Goal: Task Accomplishment & Management: Manage account settings

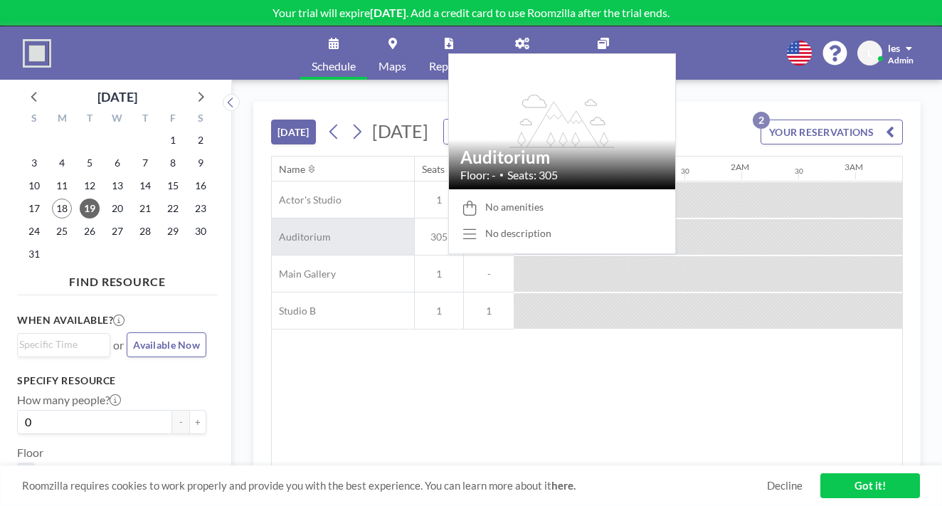
click at [272, 230] on span "Auditorium" at bounding box center [301, 236] width 59 height 13
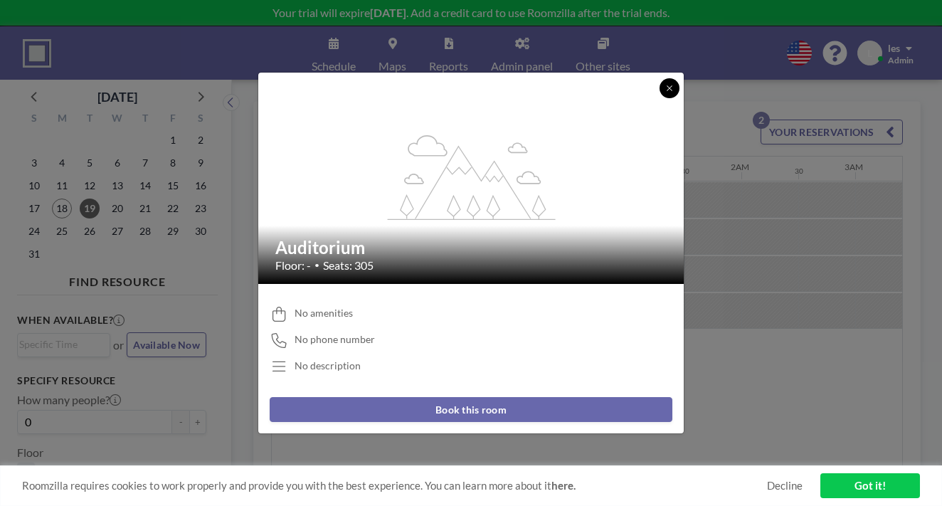
click at [665, 92] on icon at bounding box center [669, 88] width 9 height 9
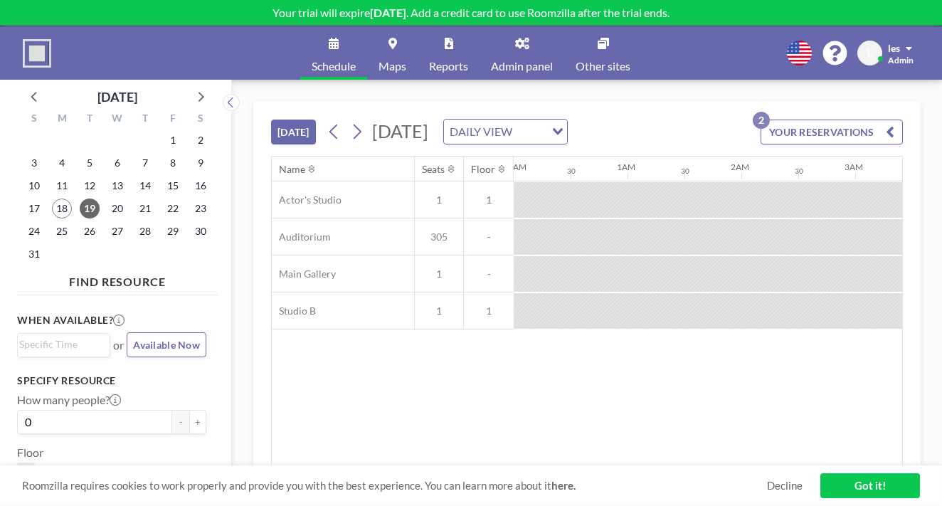
click at [515, 38] on icon at bounding box center [522, 43] width 14 height 11
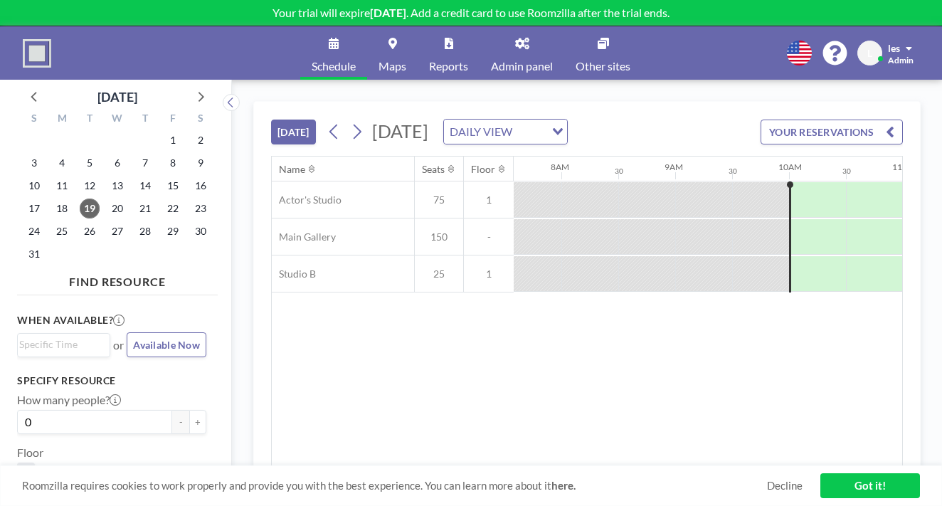
scroll to position [0, 878]
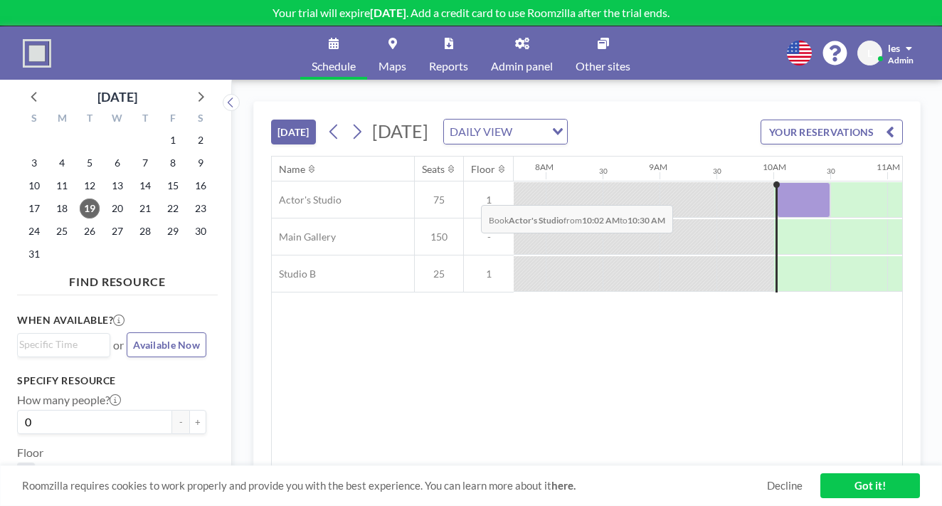
click at [777, 182] on div at bounding box center [803, 200] width 53 height 36
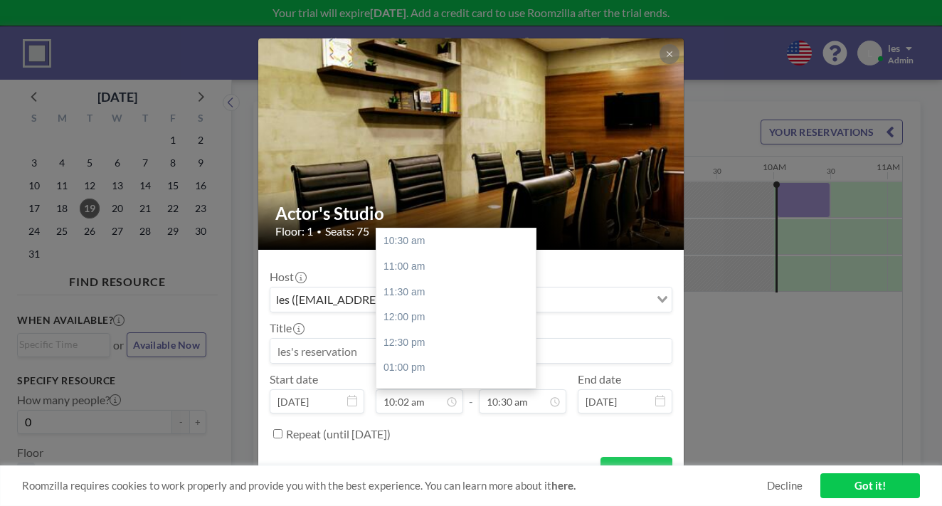
scroll to position [476, 0]
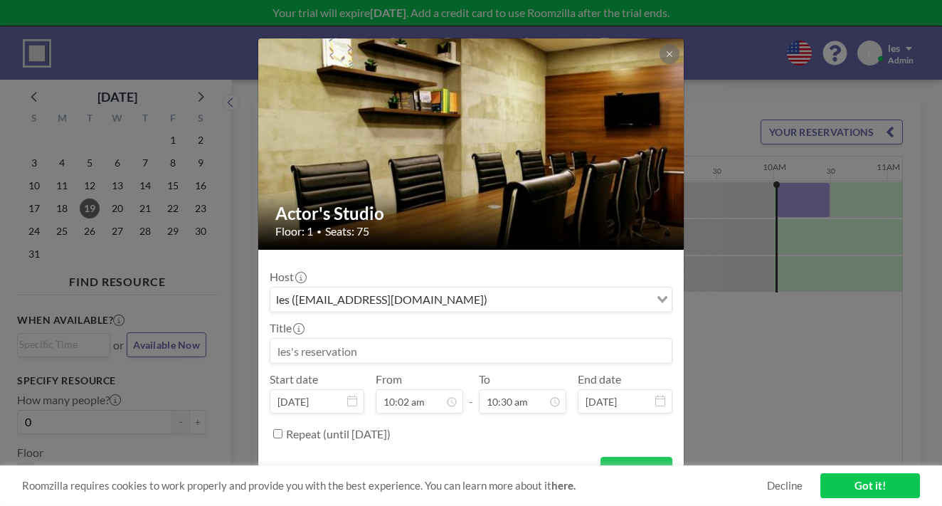
click at [494, 161] on img at bounding box center [471, 144] width 427 height 284
click at [665, 58] on icon at bounding box center [669, 54] width 9 height 9
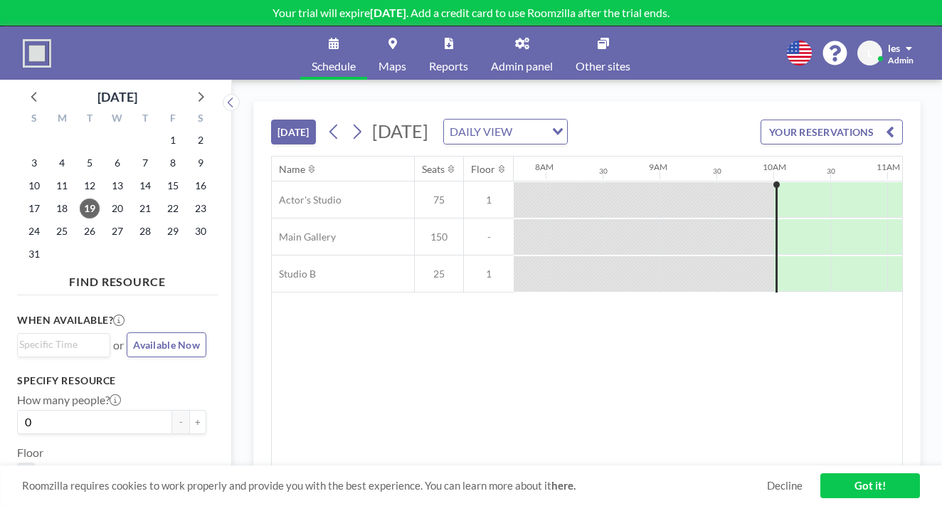
click at [511, 119] on div "DAILY VIEW" at bounding box center [494, 129] width 101 height 21
click at [511, 142] on li "WEEKLY VIEW" at bounding box center [527, 152] width 112 height 21
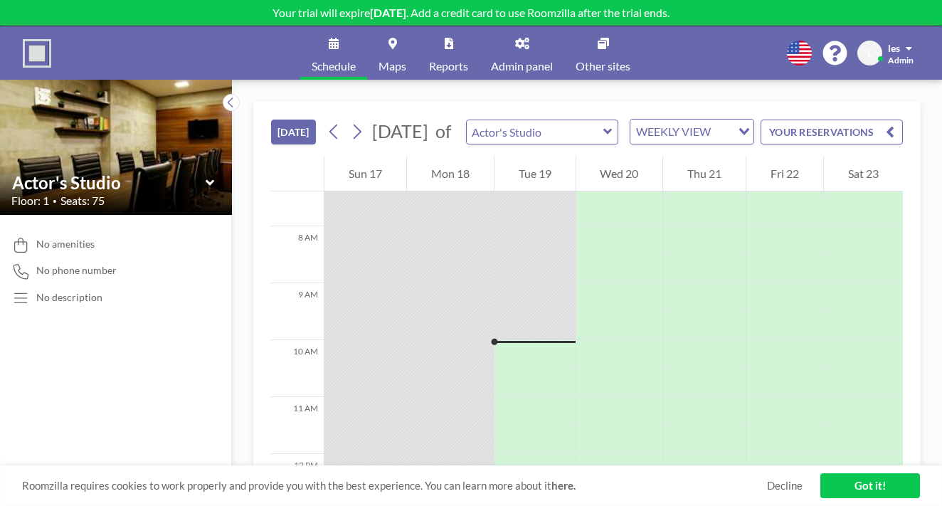
scroll to position [439, 0]
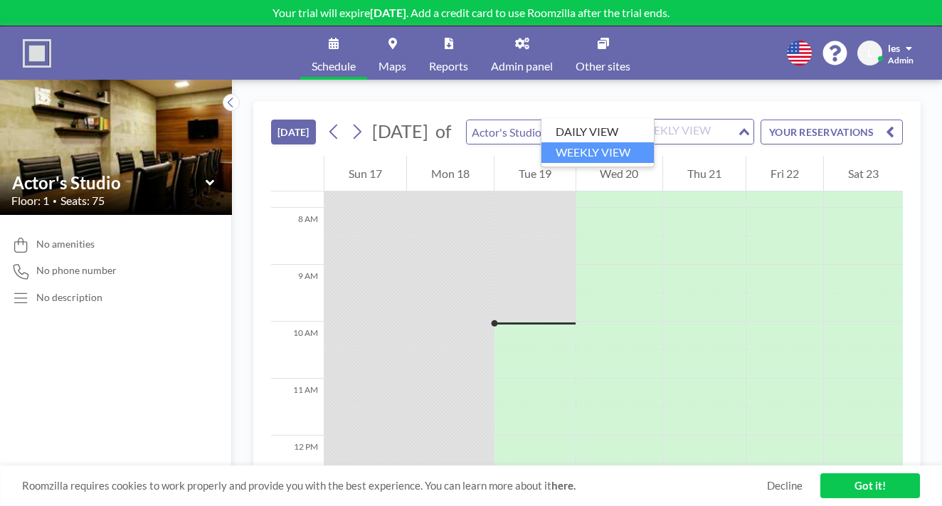
click at [630, 119] on div "WEEKLY VIEW" at bounding box center [683, 129] width 107 height 21
click at [686, 80] on div "TODAY August 2025 of Actor's Studio WEEKLY VIEW Loading... YOUR RESERVATIONS 12…" at bounding box center [587, 293] width 710 height 426
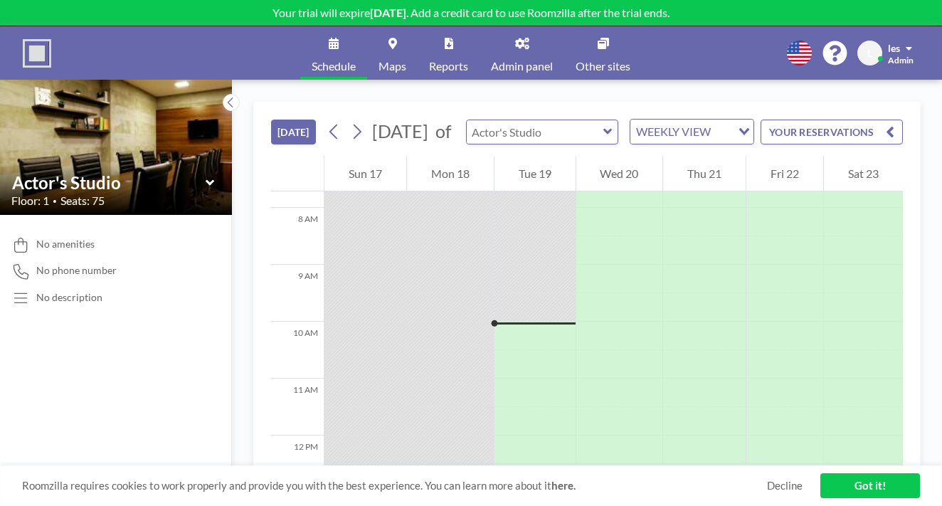
click at [518, 120] on input "text" at bounding box center [534, 131] width 137 height 23
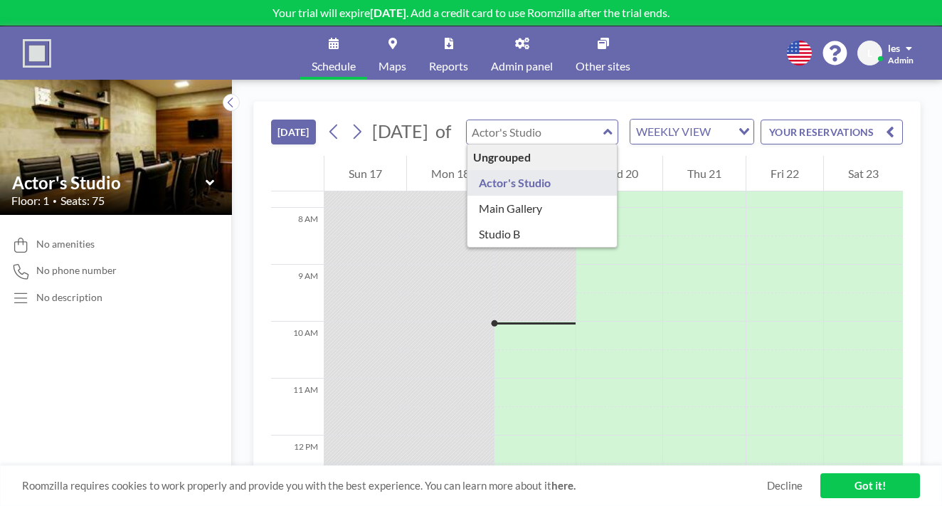
type input "Actor's Studio"
click at [690, 102] on div "TODAY August 2025 of Actor's Studio Ungrouped Actor's Studio Main Gallery Studi…" at bounding box center [586, 129] width 631 height 54
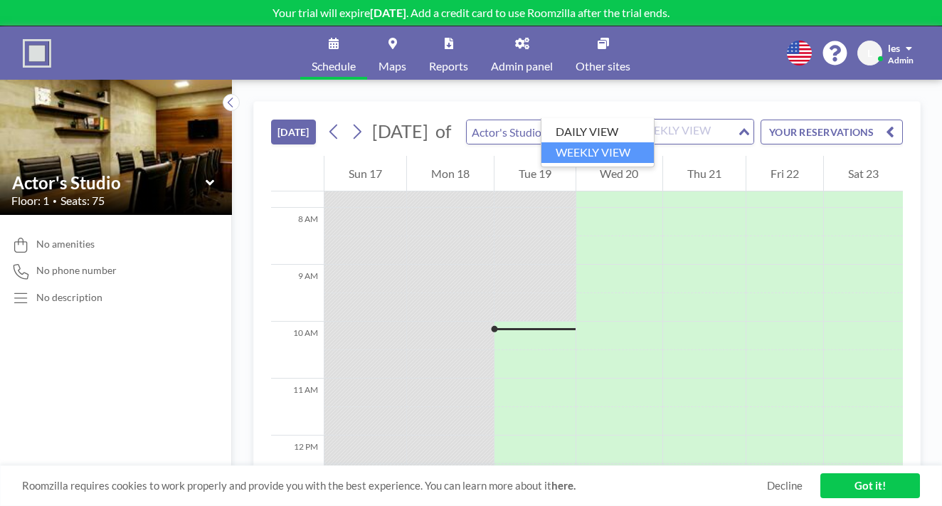
click at [737, 119] on div "Loading..." at bounding box center [745, 129] width 16 height 21
click at [630, 132] on li "DAILY VIEW" at bounding box center [597, 132] width 112 height 21
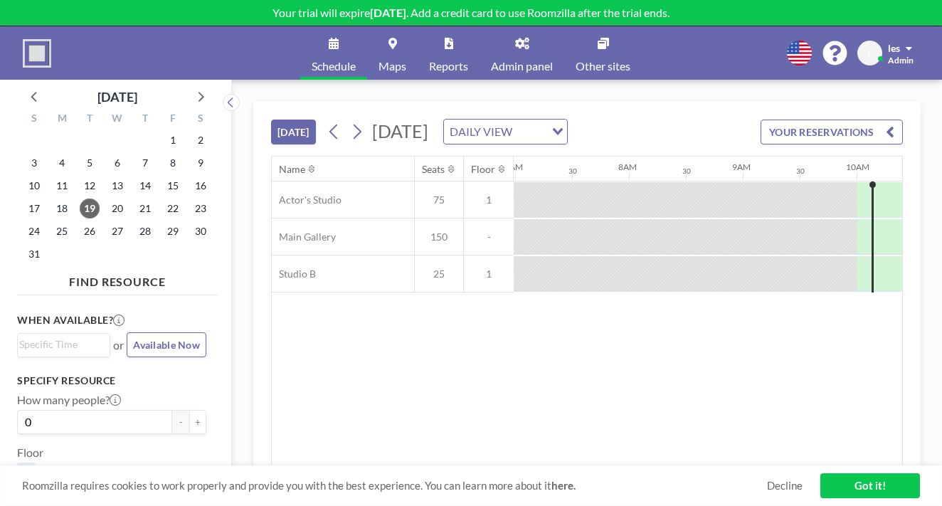
scroll to position [0, 878]
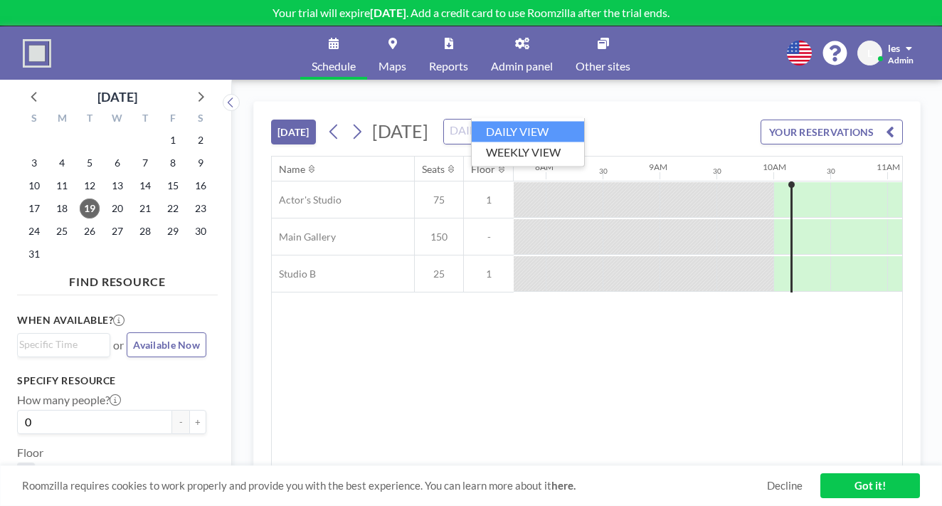
click at [540, 122] on input "Search for option" at bounding box center [497, 131] width 104 height 18
click at [518, 144] on li "WEEKLY VIEW" at bounding box center [527, 152] width 112 height 21
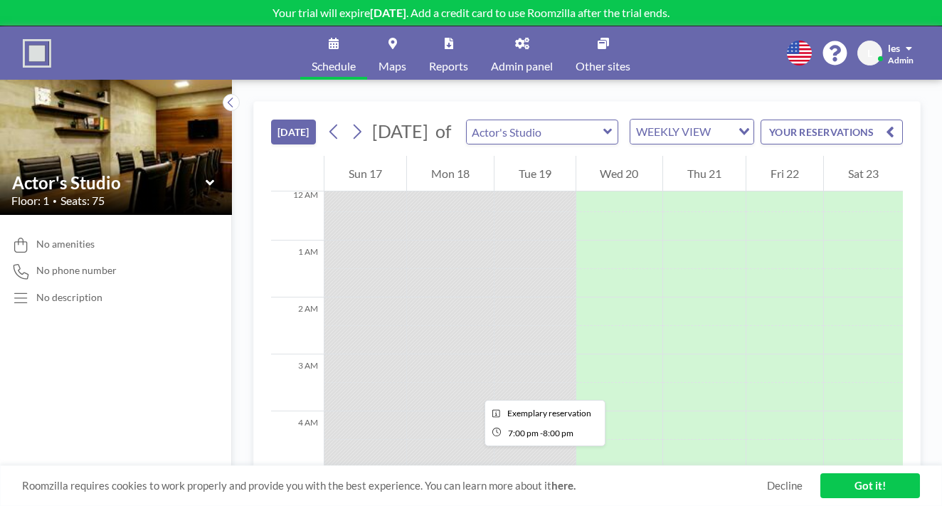
scroll to position [0, 0]
click at [403, 43] on link "Maps" at bounding box center [392, 52] width 50 height 53
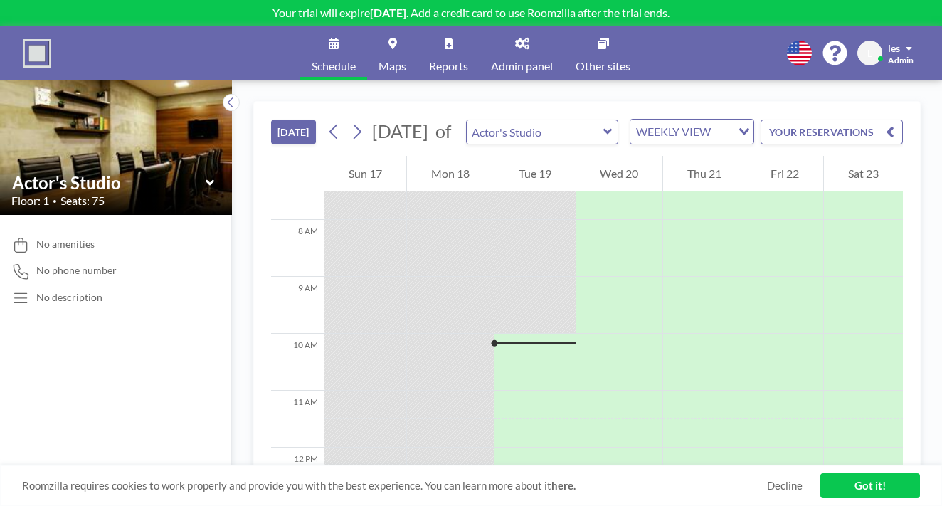
scroll to position [439, 0]
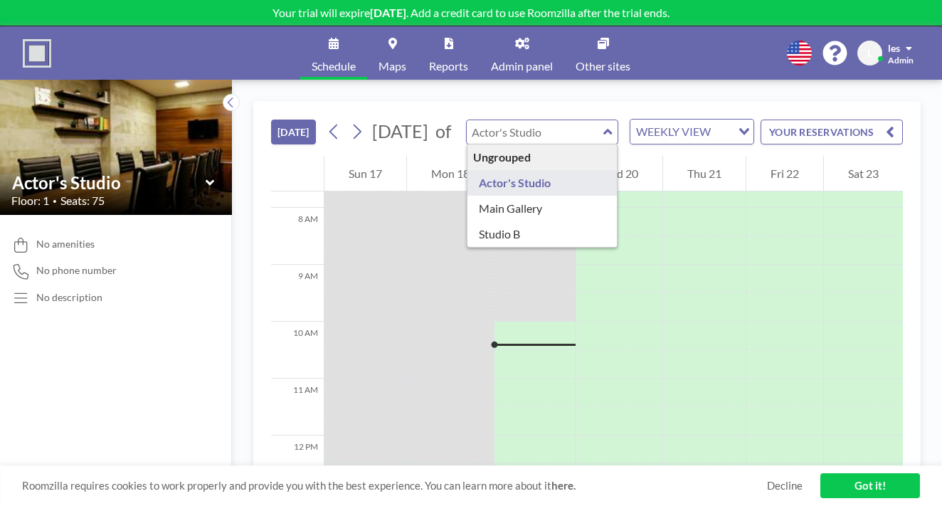
click at [502, 120] on input "text" at bounding box center [534, 131] width 137 height 23
type input "Main Gallery"
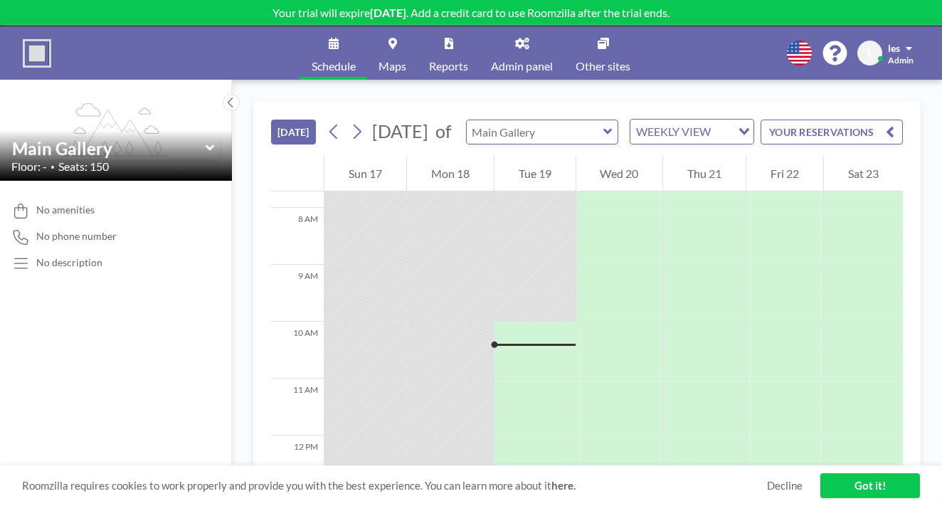
click at [521, 120] on input "text" at bounding box center [534, 131] width 137 height 23
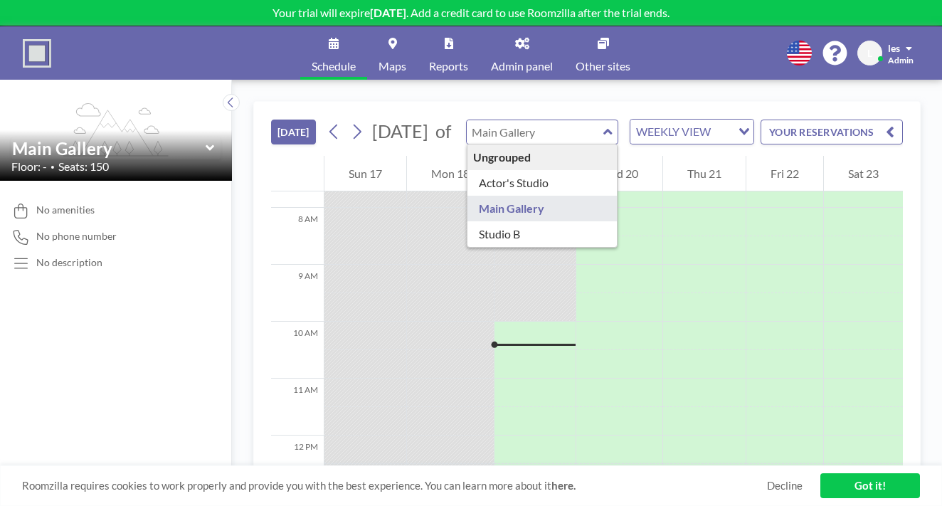
type input "Main Gallery"
click at [448, 41] on link "Reports" at bounding box center [448, 52] width 62 height 53
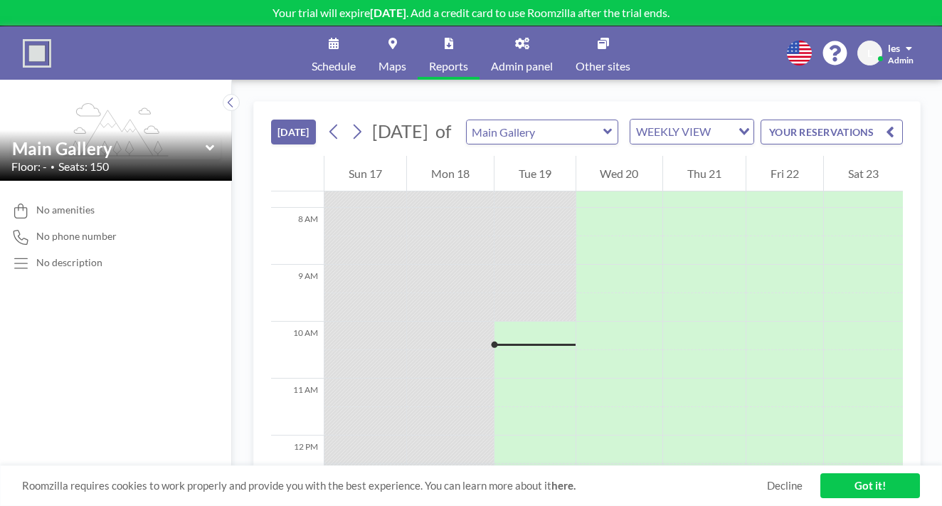
click at [452, 38] on icon at bounding box center [448, 43] width 9 height 11
click at [597, 38] on icon at bounding box center [602, 43] width 11 height 11
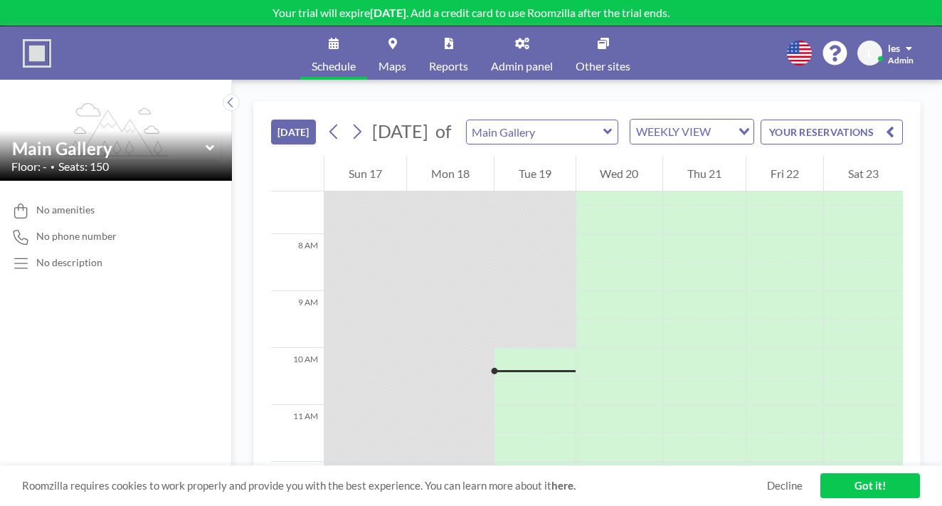
scroll to position [439, 0]
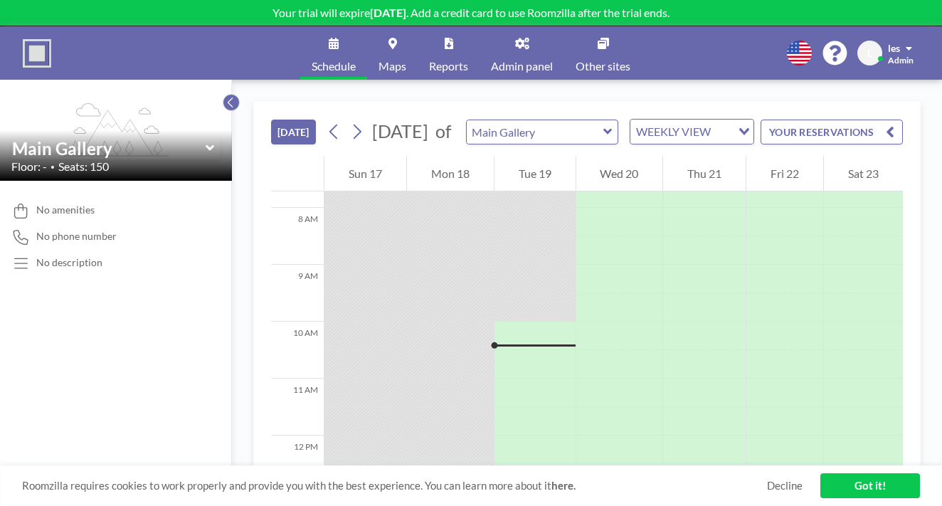
click at [223, 94] on button at bounding box center [231, 102] width 17 height 17
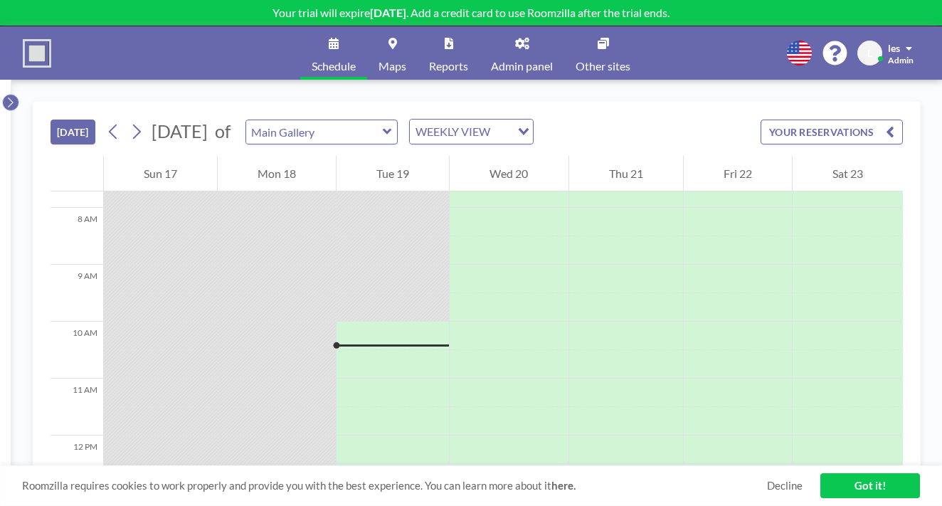
click at [11, 95] on icon at bounding box center [10, 102] width 9 height 14
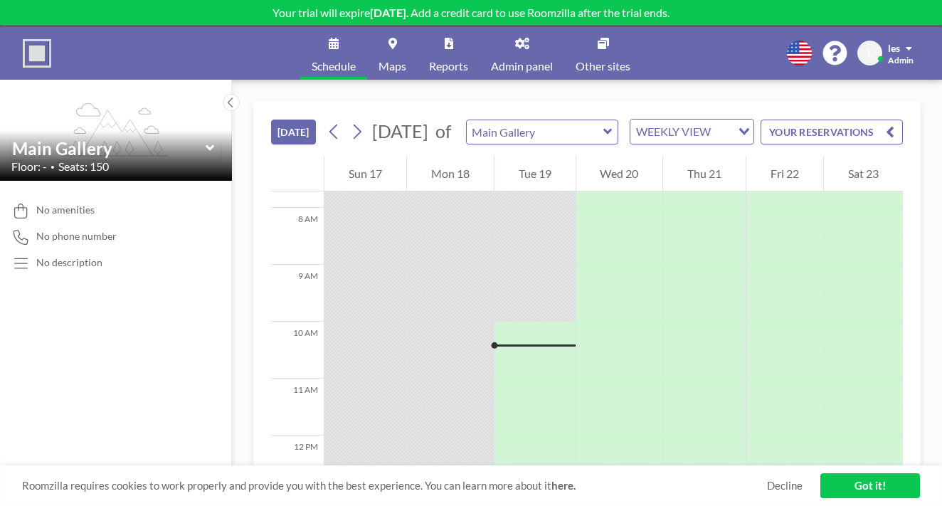
click at [865, 119] on button "YOUR RESERVATIONS" at bounding box center [831, 131] width 142 height 25
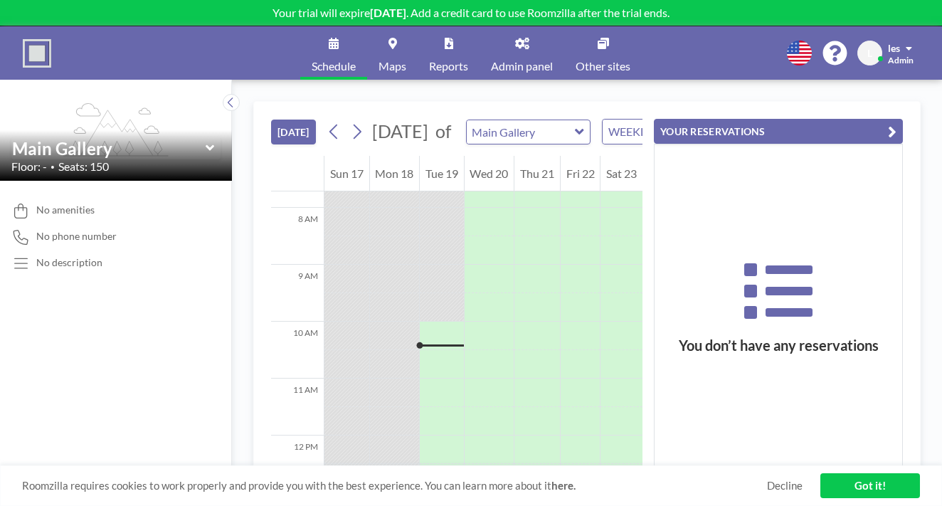
click at [896, 123] on icon "button" at bounding box center [891, 131] width 9 height 17
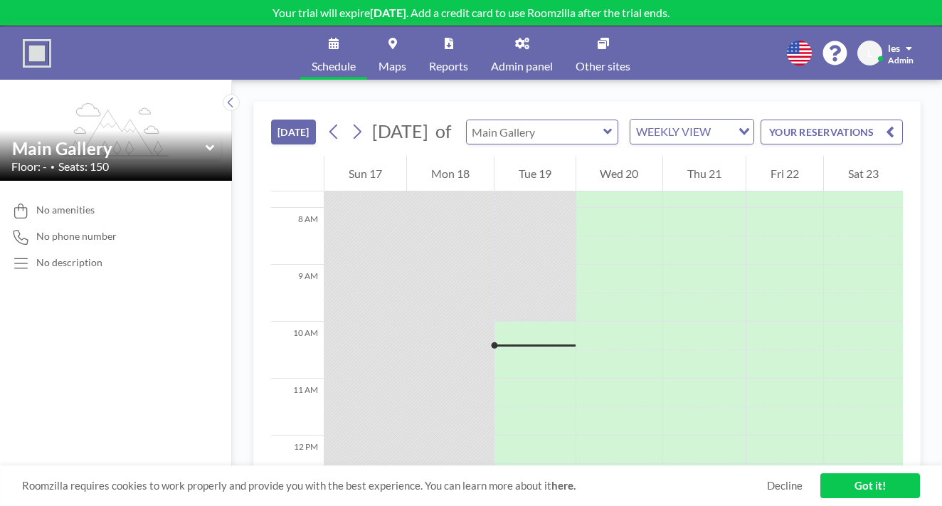
click at [485, 120] on input "text" at bounding box center [534, 131] width 137 height 23
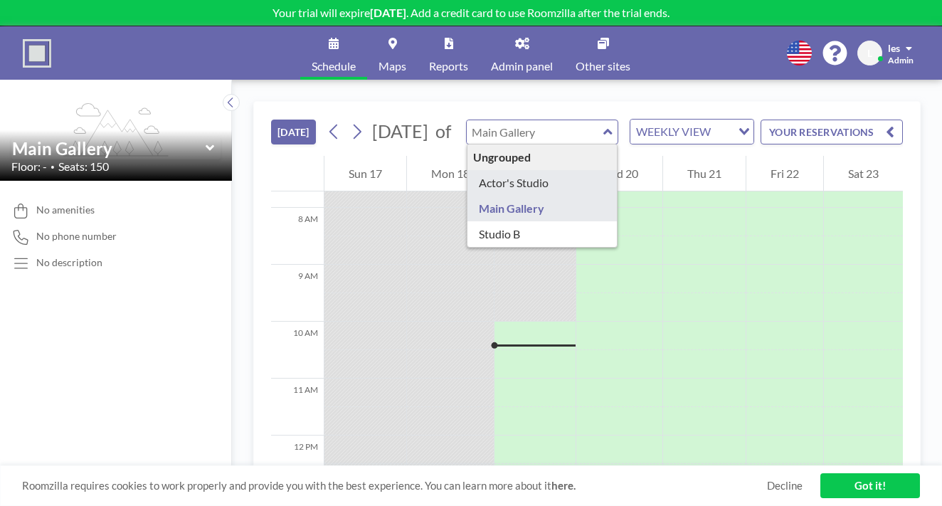
type input "Actor's Studio"
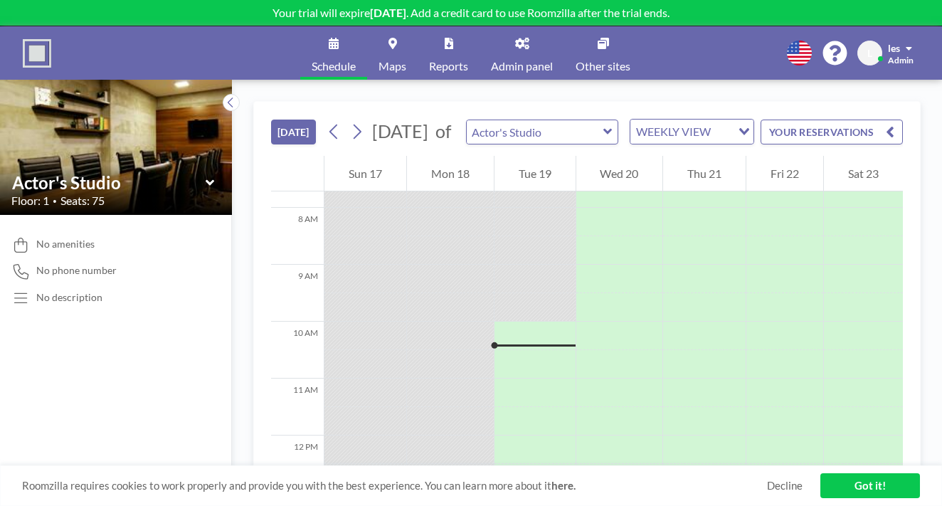
click at [731, 119] on div "Loading..." at bounding box center [742, 129] width 22 height 21
click at [624, 129] on li "DAILY VIEW" at bounding box center [597, 132] width 112 height 21
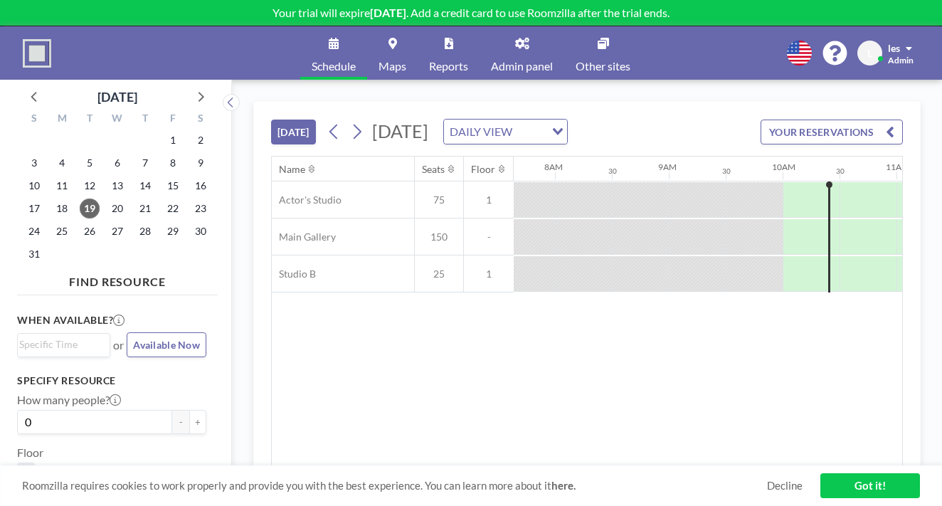
scroll to position [0, 878]
click at [773, 182] on div at bounding box center [801, 199] width 57 height 35
click at [886, 486] on link "Got it!" at bounding box center [870, 485] width 100 height 25
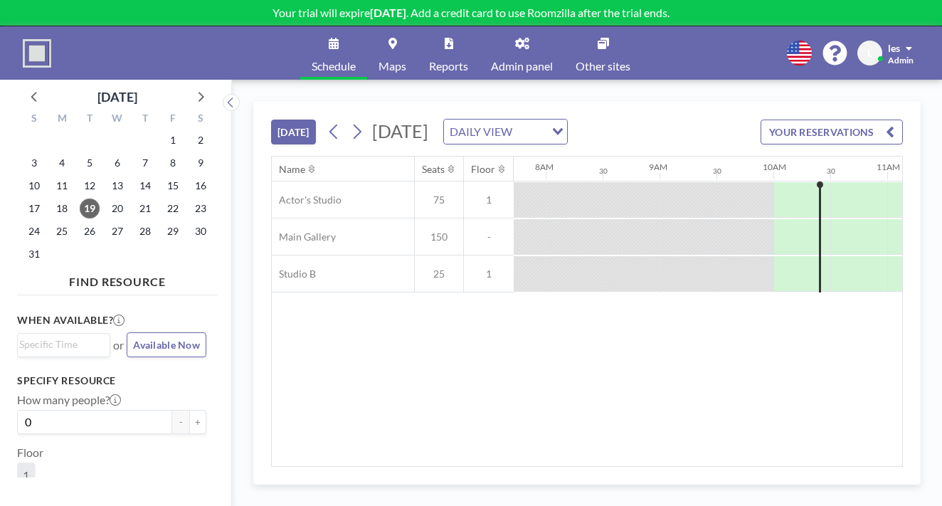
scroll to position [1, 0]
click at [773, 182] on div at bounding box center [801, 199] width 57 height 35
click at [830, 182] on div at bounding box center [858, 200] width 57 height 36
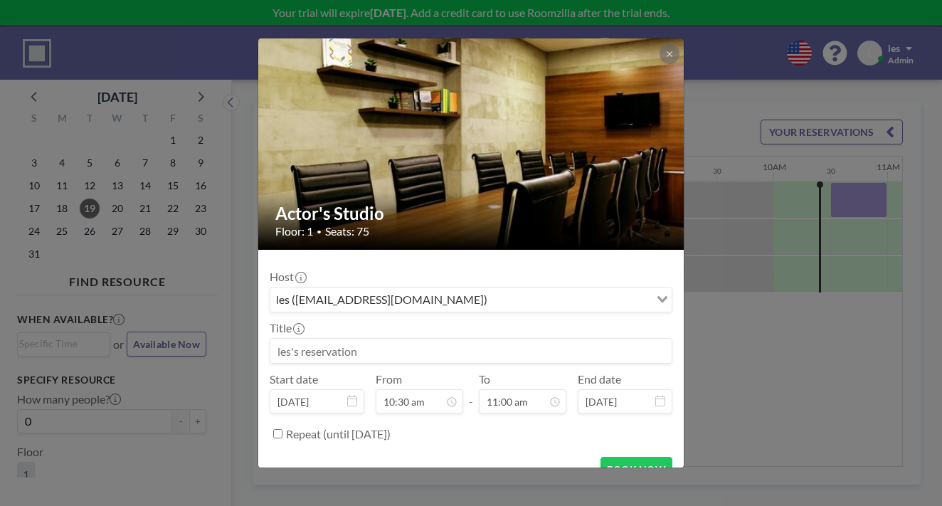
click at [397, 338] on input at bounding box center [470, 350] width 401 height 24
click at [610, 457] on button "BOOK NOW" at bounding box center [636, 469] width 72 height 25
type input "test 1"
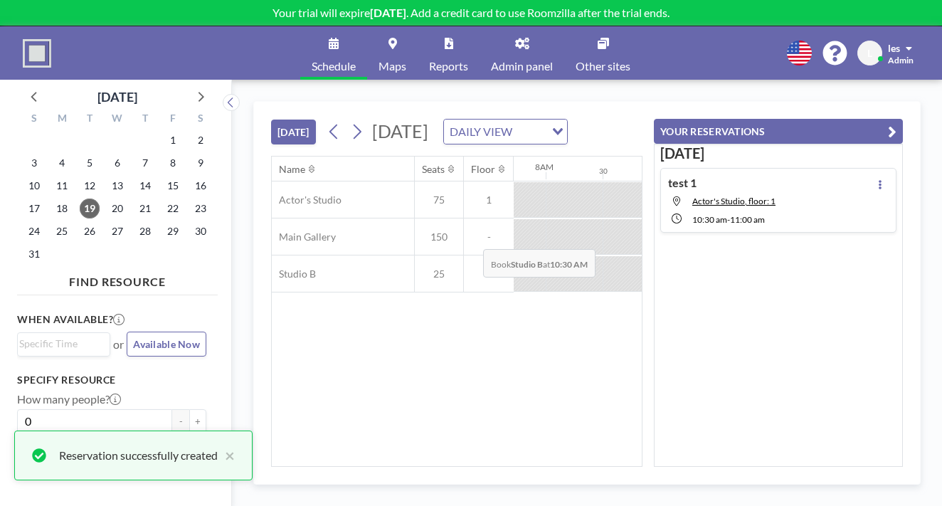
scroll to position [0, 0]
click at [887, 219] on div at bounding box center [915, 237] width 57 height 36
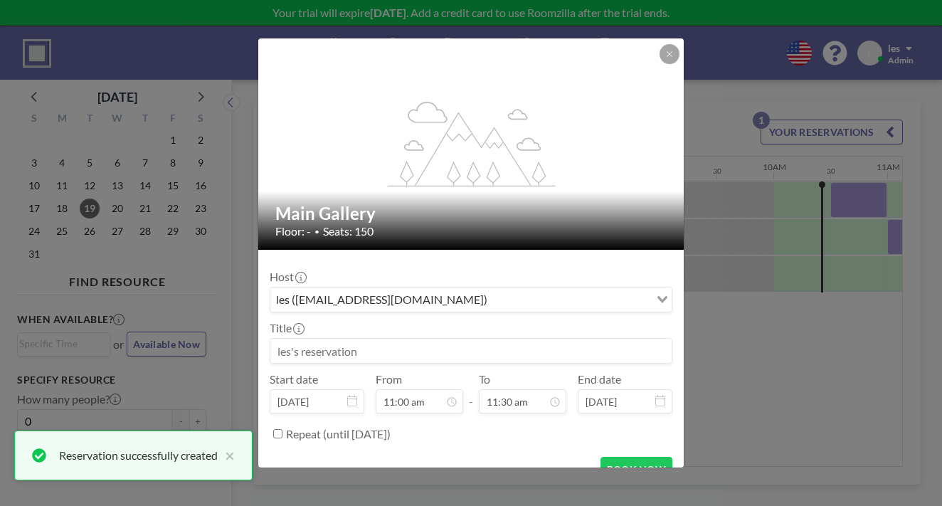
click at [426, 338] on input at bounding box center [470, 350] width 401 height 24
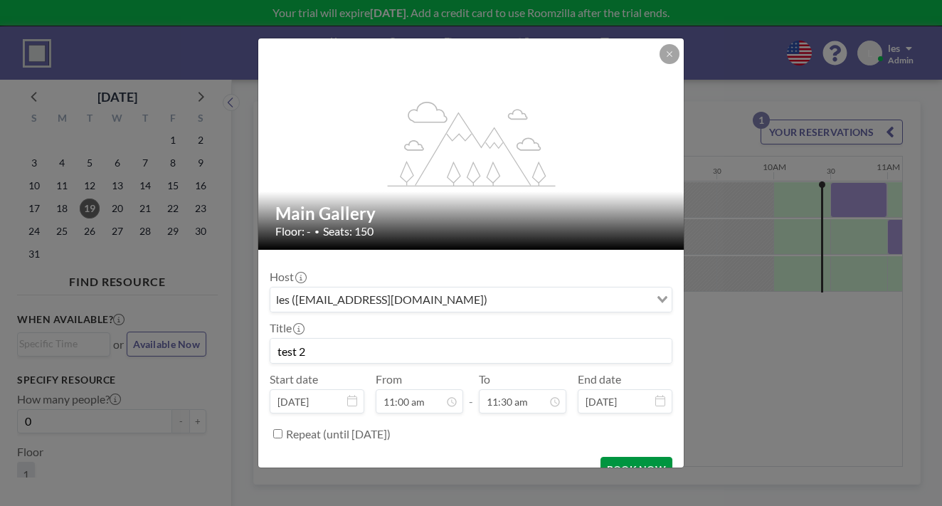
type input "test 2"
click at [604, 457] on button "BOOK NOW" at bounding box center [636, 469] width 72 height 25
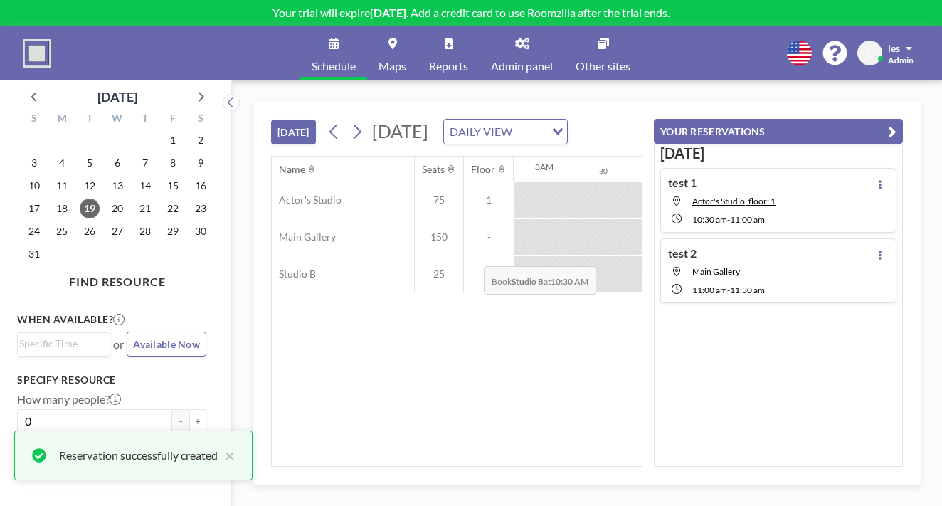
click at [830, 256] on div at bounding box center [858, 274] width 57 height 36
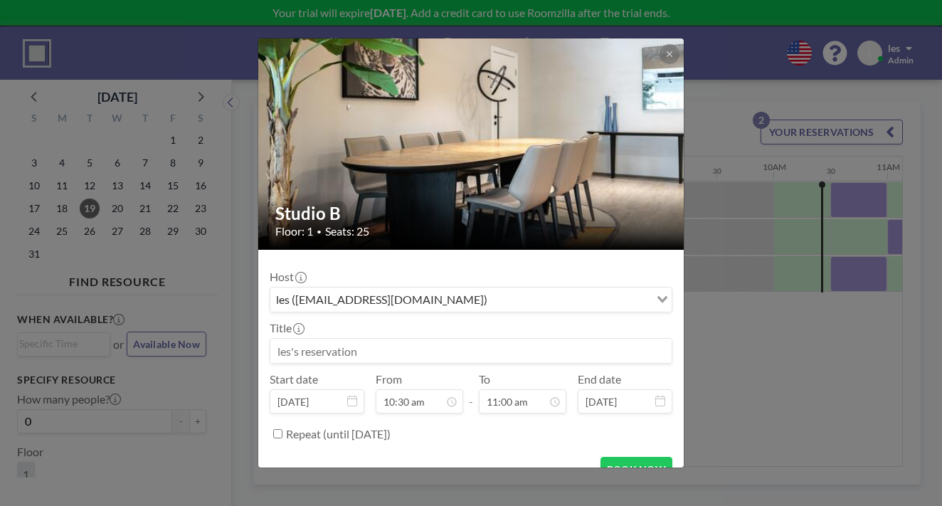
click at [398, 338] on input at bounding box center [470, 350] width 401 height 24
type input "test 3"
click at [602, 457] on button "BOOK NOW" at bounding box center [636, 469] width 72 height 25
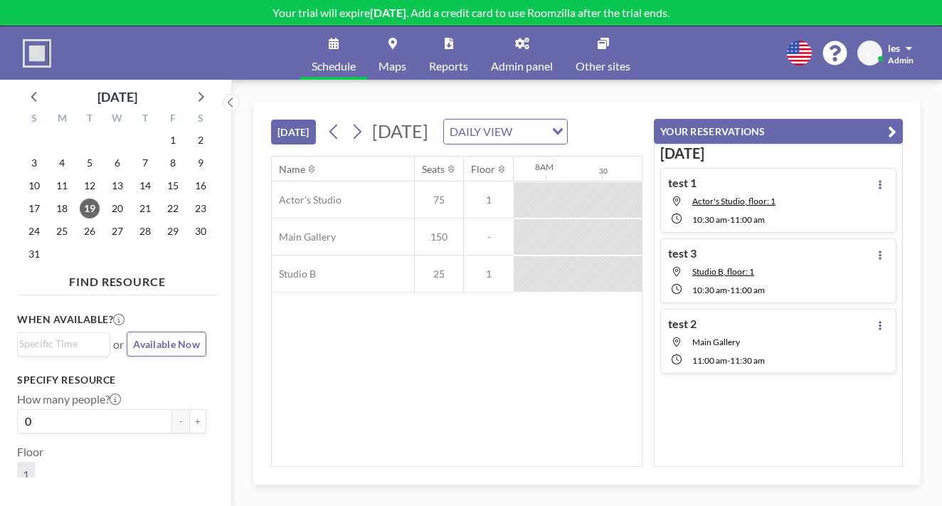
click at [742, 176] on div "test 1 Actor's Studio, floor: 1 10:30 AM - 11:00 AM" at bounding box center [721, 200] width 107 height 49
click at [887, 176] on button at bounding box center [879, 184] width 17 height 17
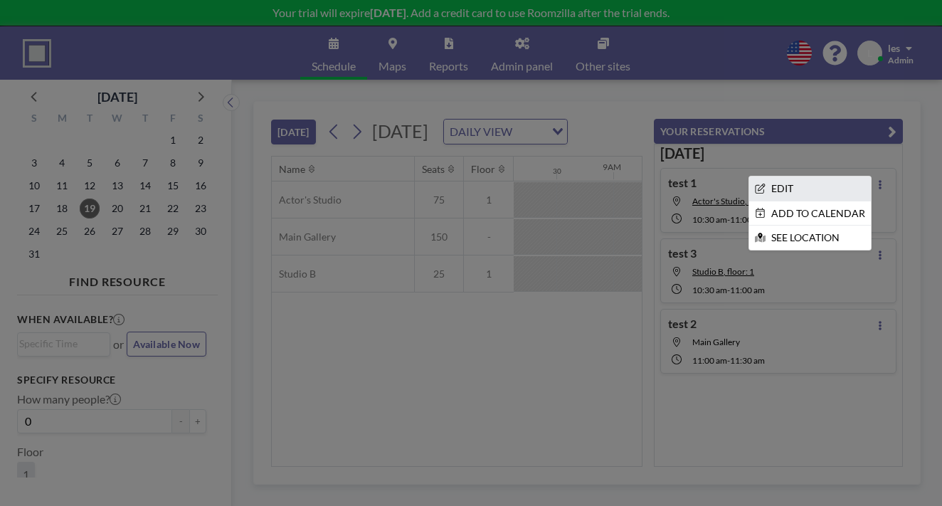
click at [823, 176] on li "EDIT" at bounding box center [810, 188] width 122 height 24
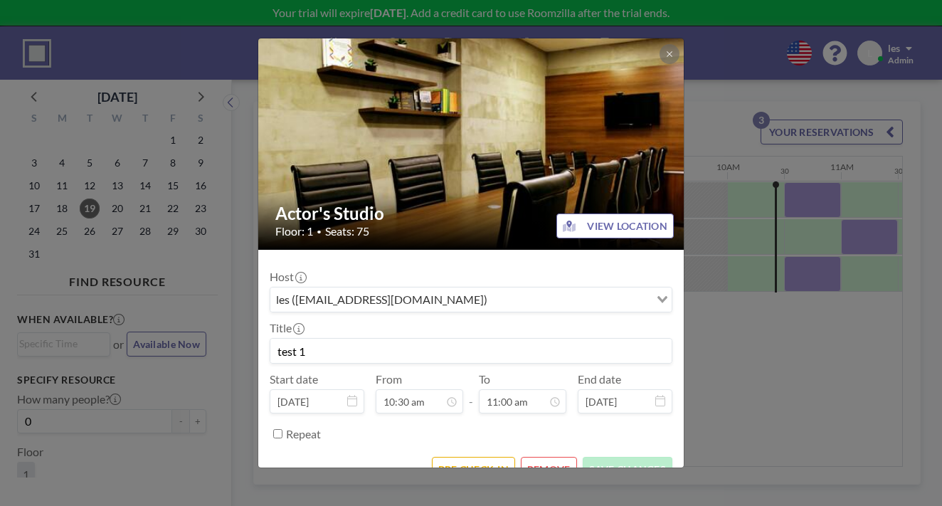
drag, startPoint x: 360, startPoint y: 324, endPoint x: 219, endPoint y: 302, distance: 142.5
click at [223, 304] on div "Actor's Studio Floor: 1 • Seats: 75 VIEW LOCATION Host les (les@theacornlive.co…" at bounding box center [471, 253] width 942 height 506
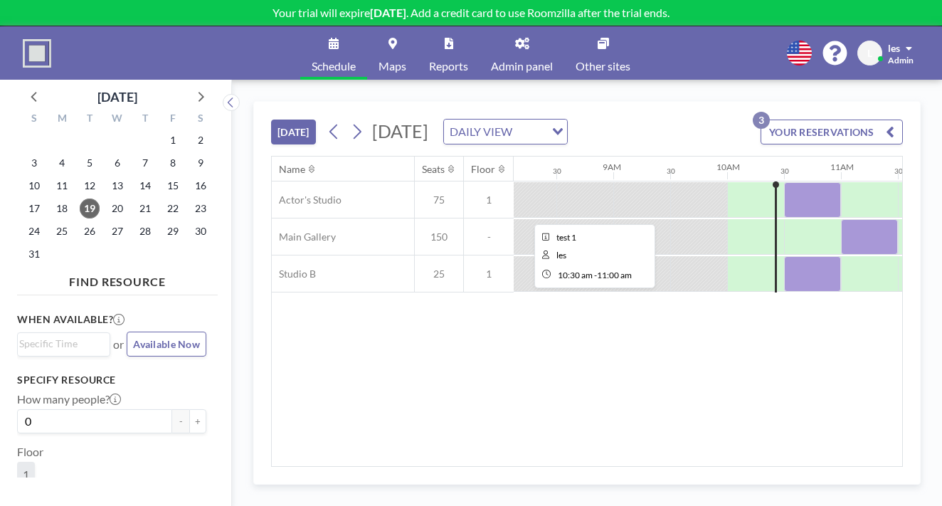
click at [784, 182] on div at bounding box center [812, 200] width 57 height 36
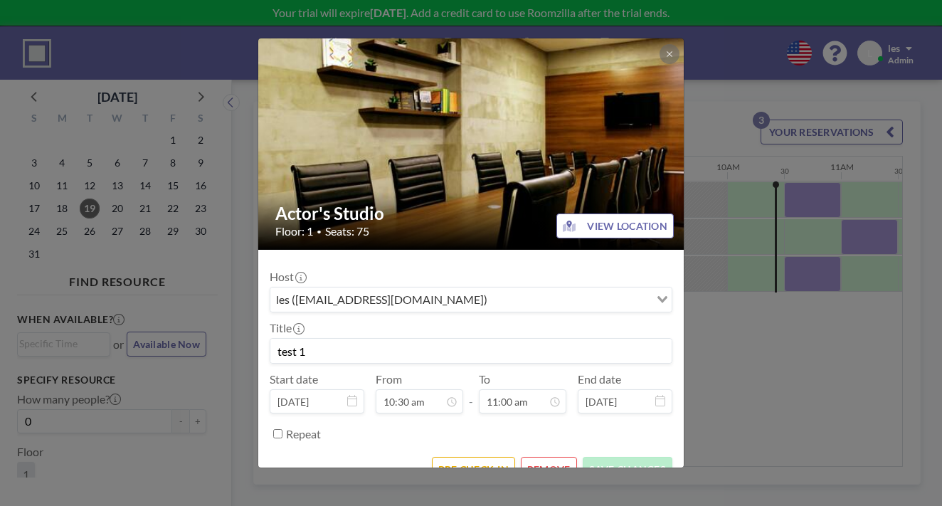
drag, startPoint x: 348, startPoint y: 323, endPoint x: 319, endPoint y: 323, distance: 29.9
click at [319, 338] on input "test 1" at bounding box center [470, 350] width 401 height 24
type input "t"
click at [582, 457] on button "SAVE CHANGES" at bounding box center [627, 469] width 90 height 25
type input "ECU Test"
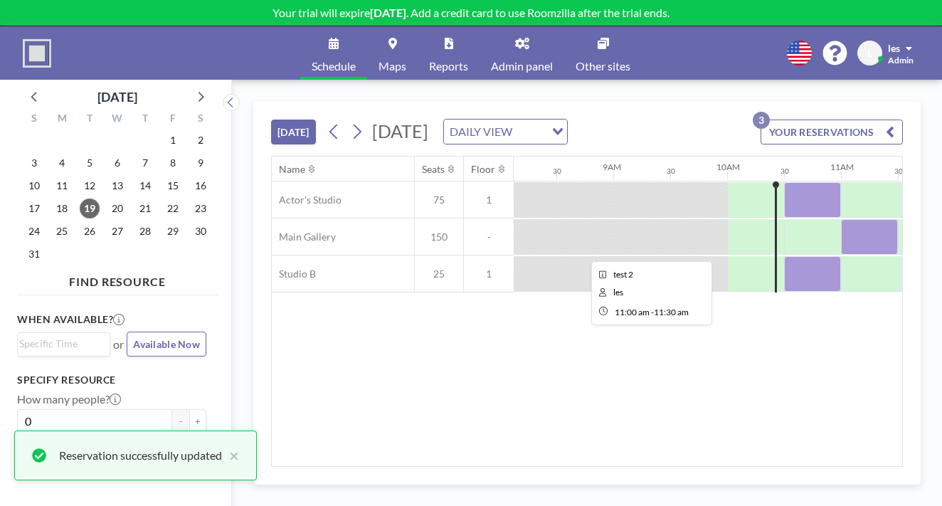
click at [841, 219] on div at bounding box center [869, 237] width 57 height 36
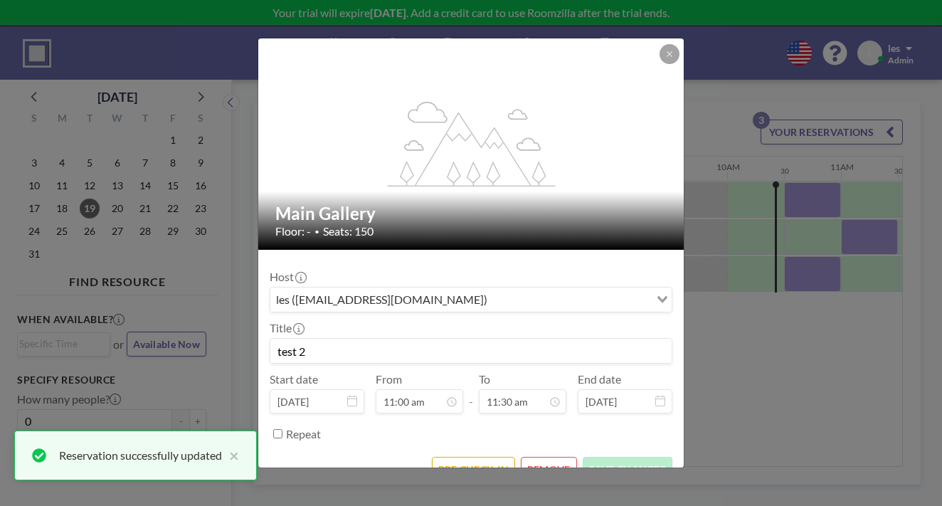
drag, startPoint x: 298, startPoint y: 316, endPoint x: 237, endPoint y: 302, distance: 63.0
click at [237, 302] on div "flex-grow: 1.2; Main Gallery Floor: - • Seats: 150 Host les (les@theacornlive.c…" at bounding box center [471, 253] width 942 height 506
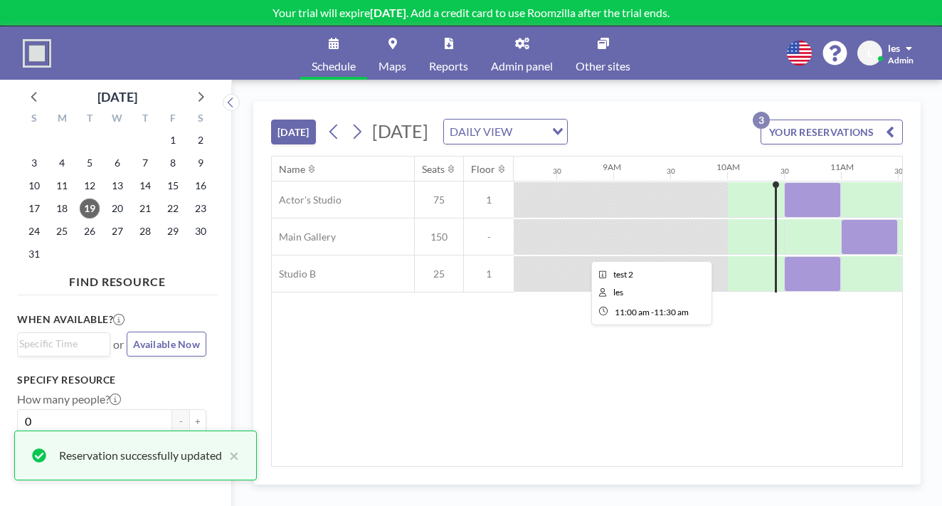
click at [841, 219] on div at bounding box center [869, 237] width 57 height 36
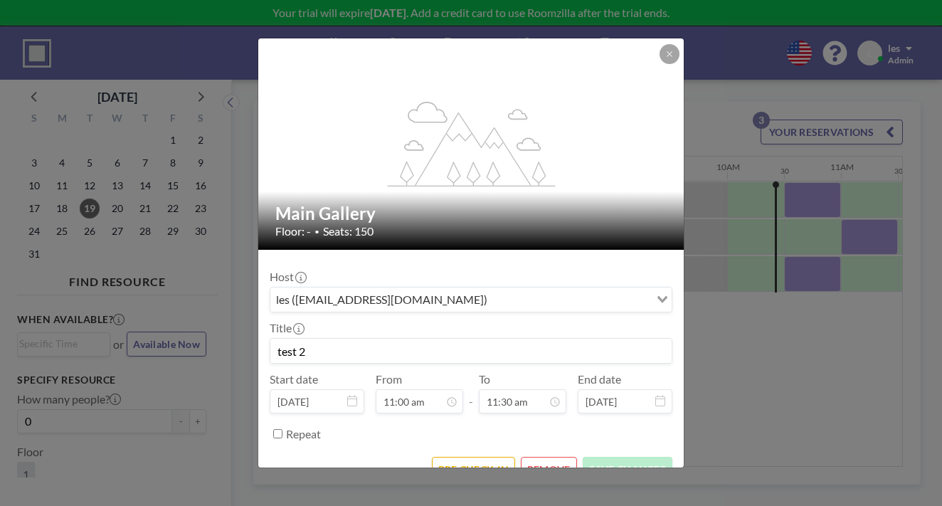
click at [516, 338] on input "test 2" at bounding box center [470, 350] width 401 height 24
type input "t"
type input "RHG Test"
click at [590, 457] on button "SAVE CHANGES" at bounding box center [627, 469] width 90 height 25
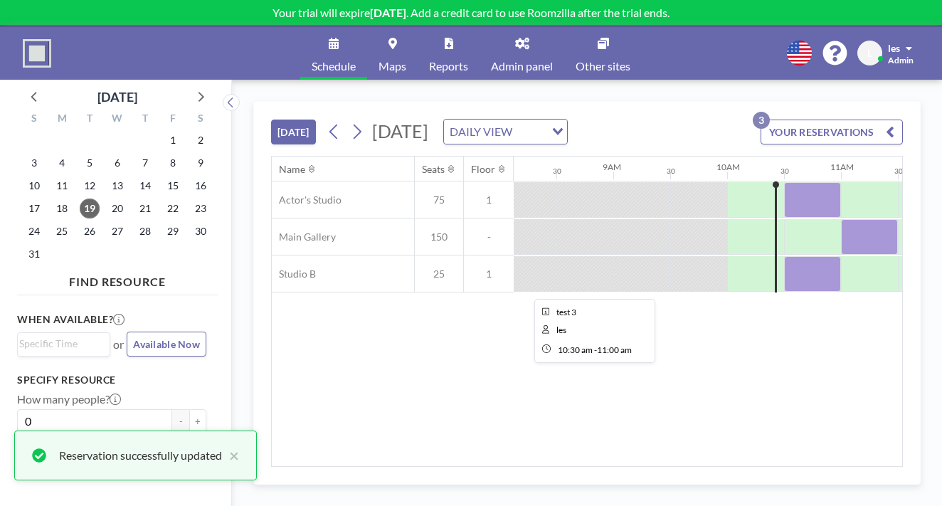
click at [784, 256] on div at bounding box center [812, 274] width 57 height 36
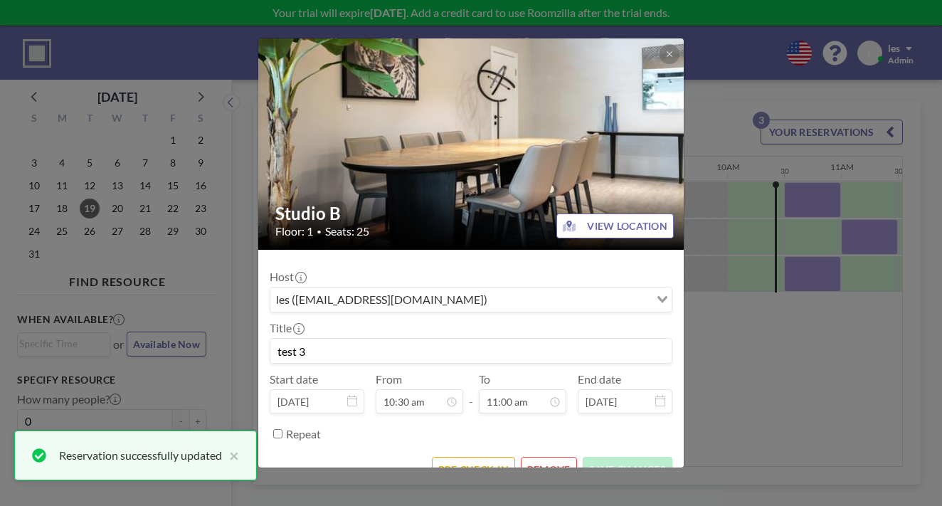
click at [351, 338] on input "test 3" at bounding box center [470, 350] width 401 height 24
type input "t"
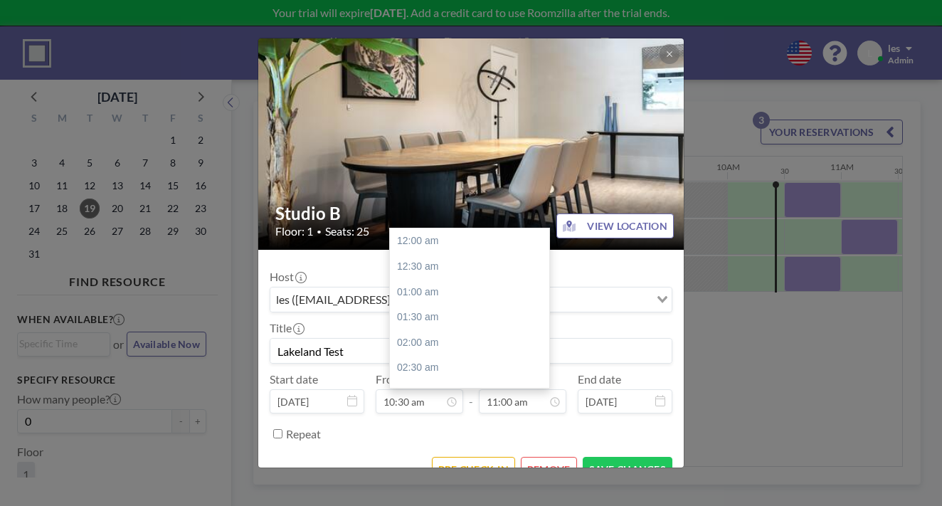
scroll to position [499, 0]
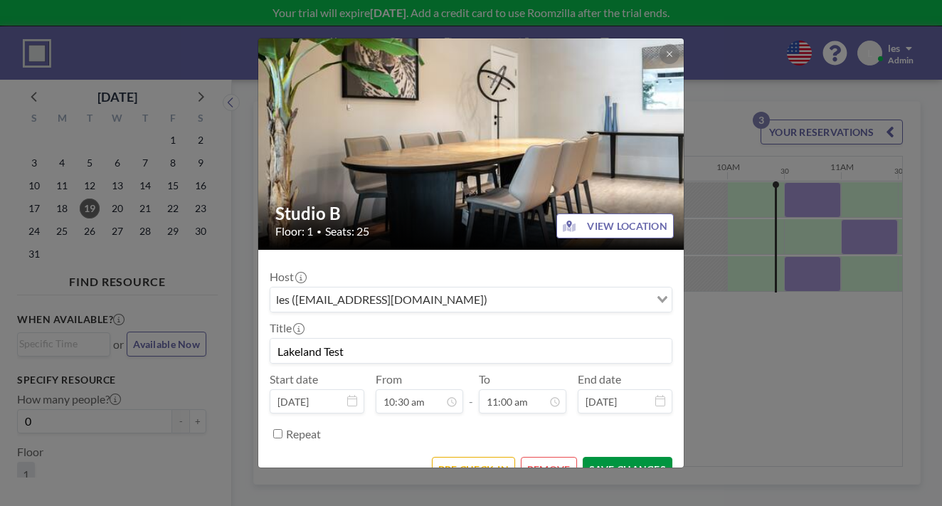
type input "Lakeland Test"
click at [583, 457] on button "SAVE CHANGES" at bounding box center [627, 469] width 90 height 25
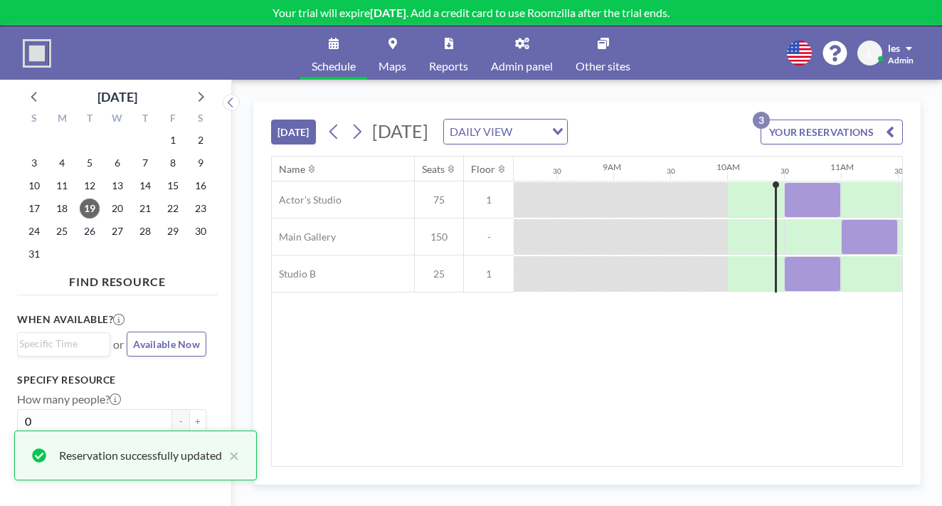
click at [536, 119] on div "DAILY VIEW" at bounding box center [494, 129] width 101 height 21
click at [535, 144] on li "WEEKLY VIEW" at bounding box center [527, 152] width 112 height 21
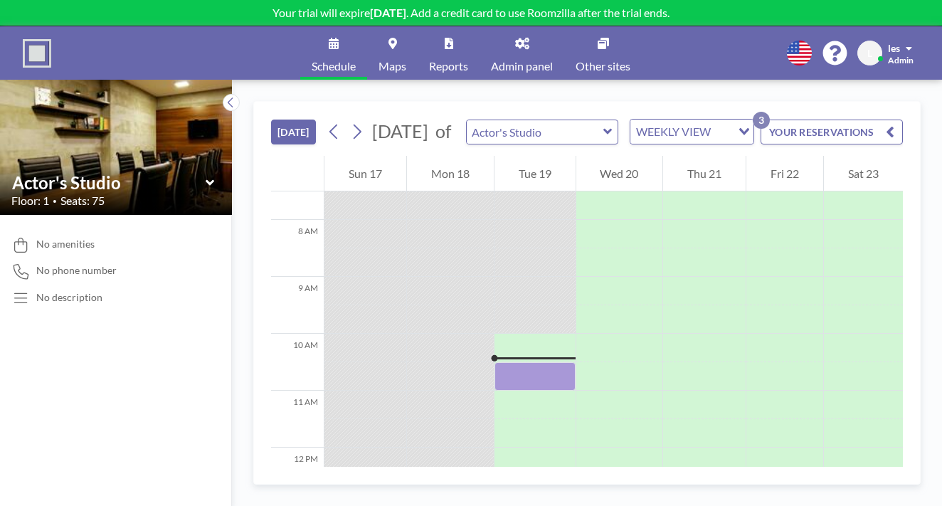
scroll to position [439, 0]
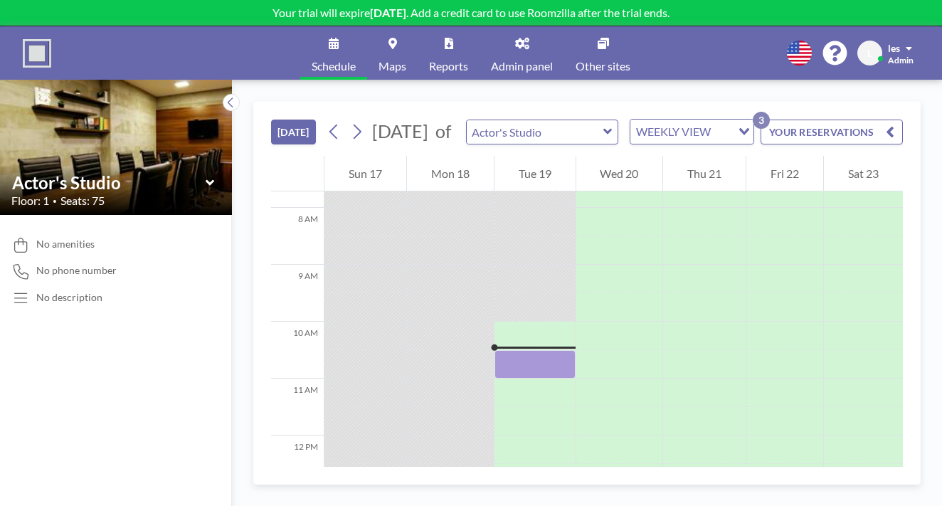
click at [630, 119] on div "WEEKLY VIEW Loading..." at bounding box center [691, 131] width 123 height 24
click at [582, 132] on li "DAILY VIEW" at bounding box center [597, 132] width 112 height 21
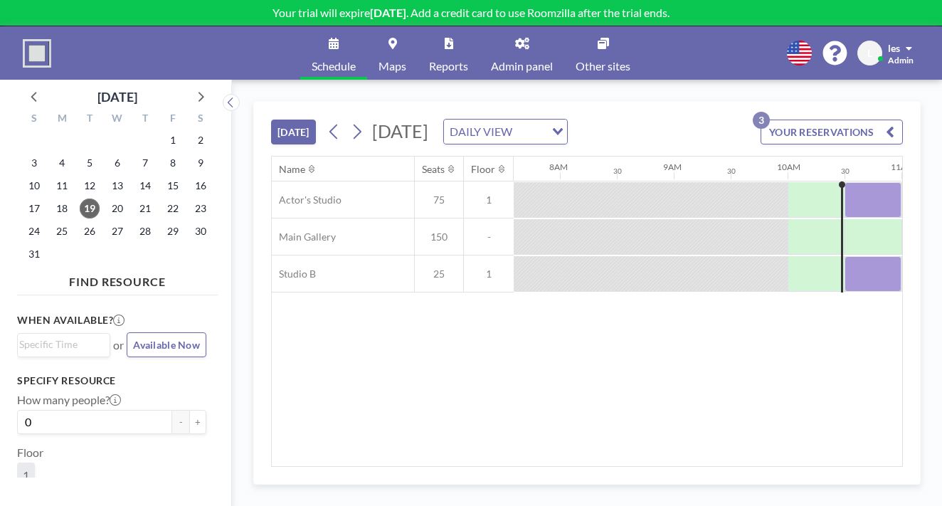
scroll to position [0, 878]
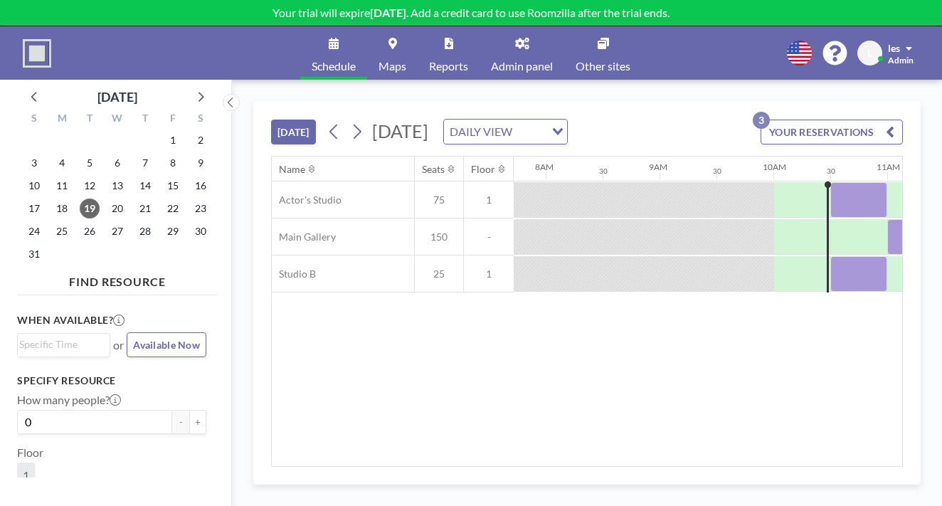
click at [338, 38] on icon at bounding box center [334, 43] width 10 height 11
click at [523, 119] on div "DAILY VIEW" at bounding box center [497, 129] width 107 height 21
click at [519, 148] on li "WEEKLY VIEW" at bounding box center [527, 152] width 112 height 21
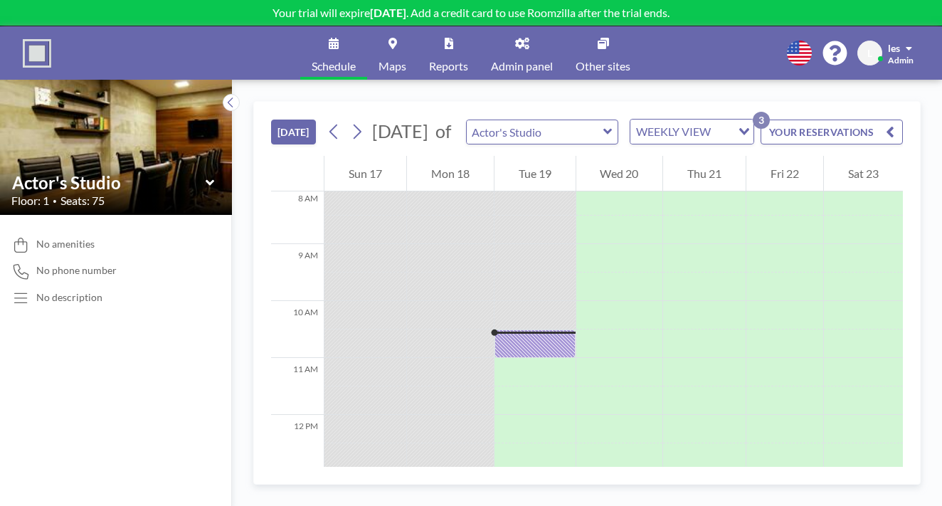
scroll to position [462, 0]
click at [358, 42] on link "Schedule" at bounding box center [333, 52] width 67 height 53
click at [448, 43] on link "Reports" at bounding box center [448, 52] width 62 height 53
click at [597, 38] on icon at bounding box center [602, 43] width 11 height 11
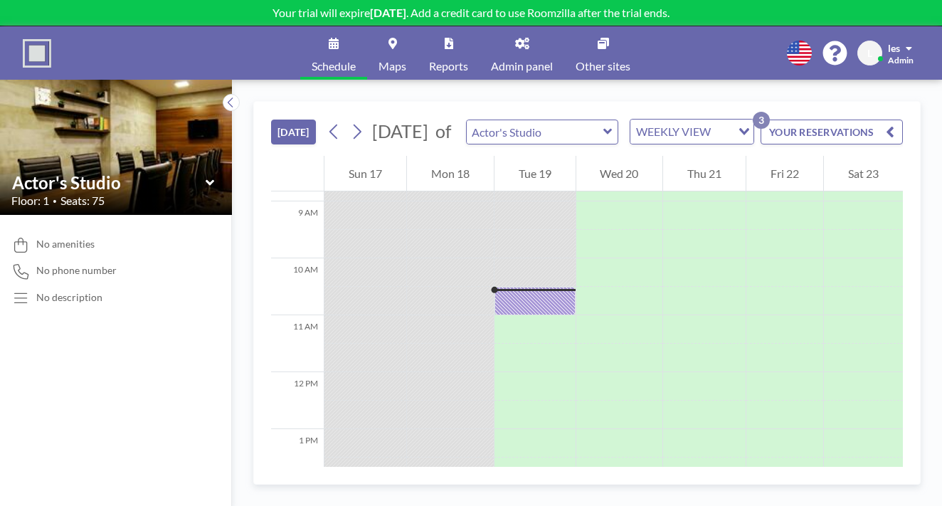
click at [452, 44] on link "Reports" at bounding box center [448, 52] width 62 height 53
click at [402, 60] on span "Maps" at bounding box center [392, 65] width 28 height 11
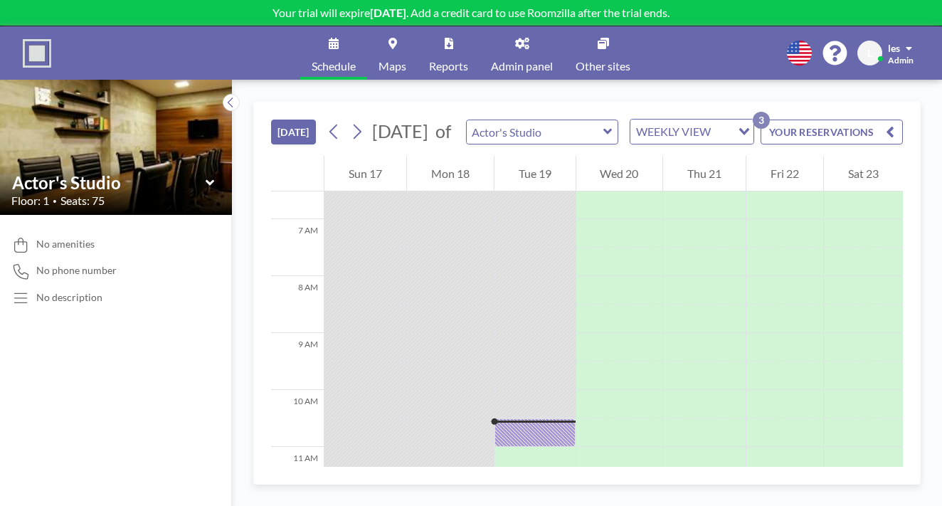
scroll to position [462, 0]
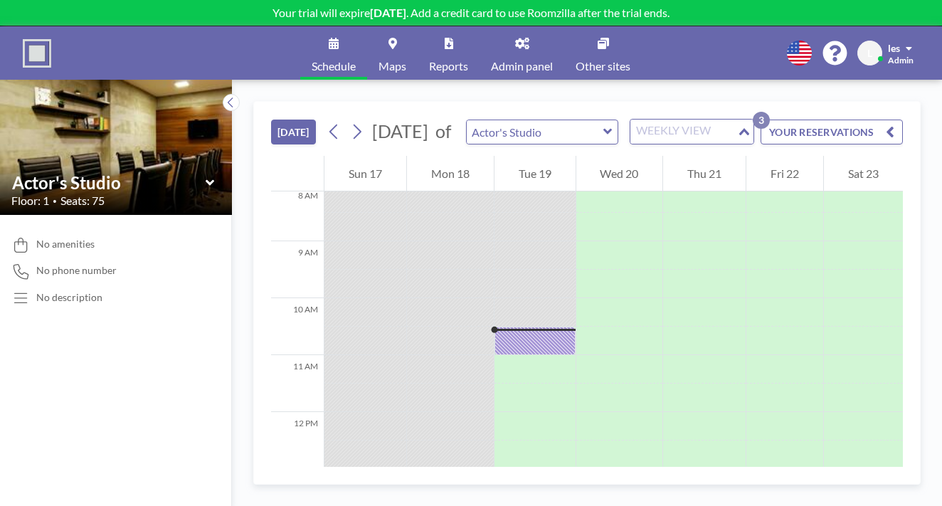
click at [631, 122] on input "Search for option" at bounding box center [683, 131] width 104 height 18
click at [619, 129] on li "DAILY VIEW" at bounding box center [597, 132] width 112 height 21
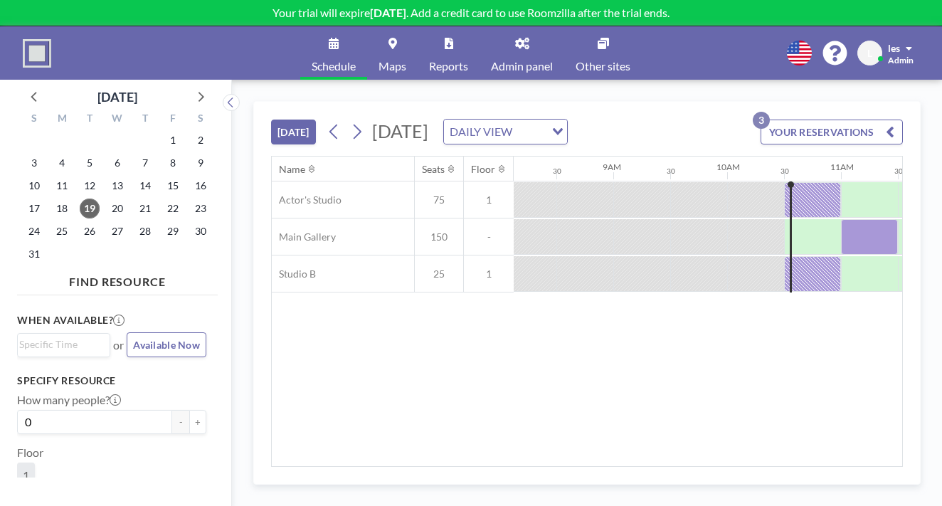
scroll to position [26, 0]
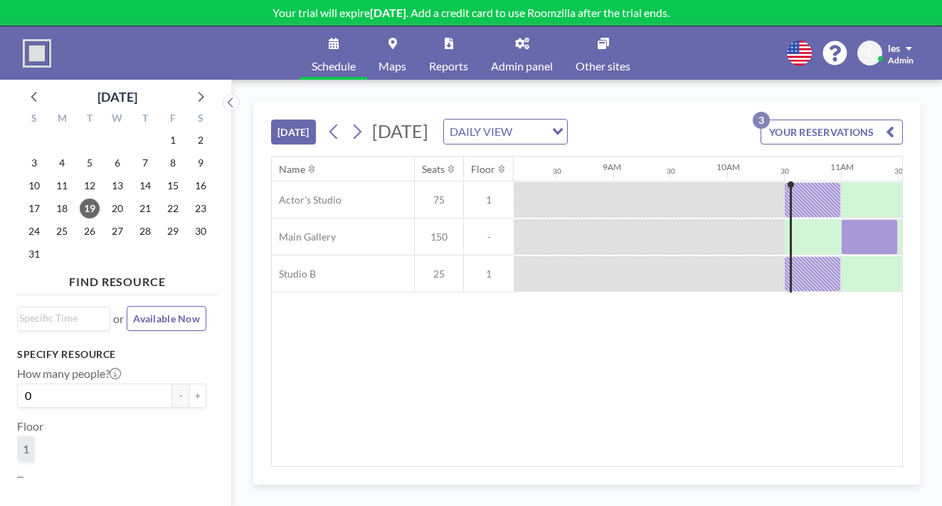
click at [912, 55] on span "Admin" at bounding box center [900, 60] width 26 height 11
click at [685, 43] on div "Schedule Maps Reports Admin panel Other sites English Polski 日本語 Española L les…" at bounding box center [471, 52] width 942 height 53
click at [357, 43] on link "Schedule" at bounding box center [333, 52] width 67 height 53
click at [514, 28] on link "Admin panel" at bounding box center [521, 52] width 85 height 53
